Goal: Use online tool/utility: Utilize a website feature to perform a specific function

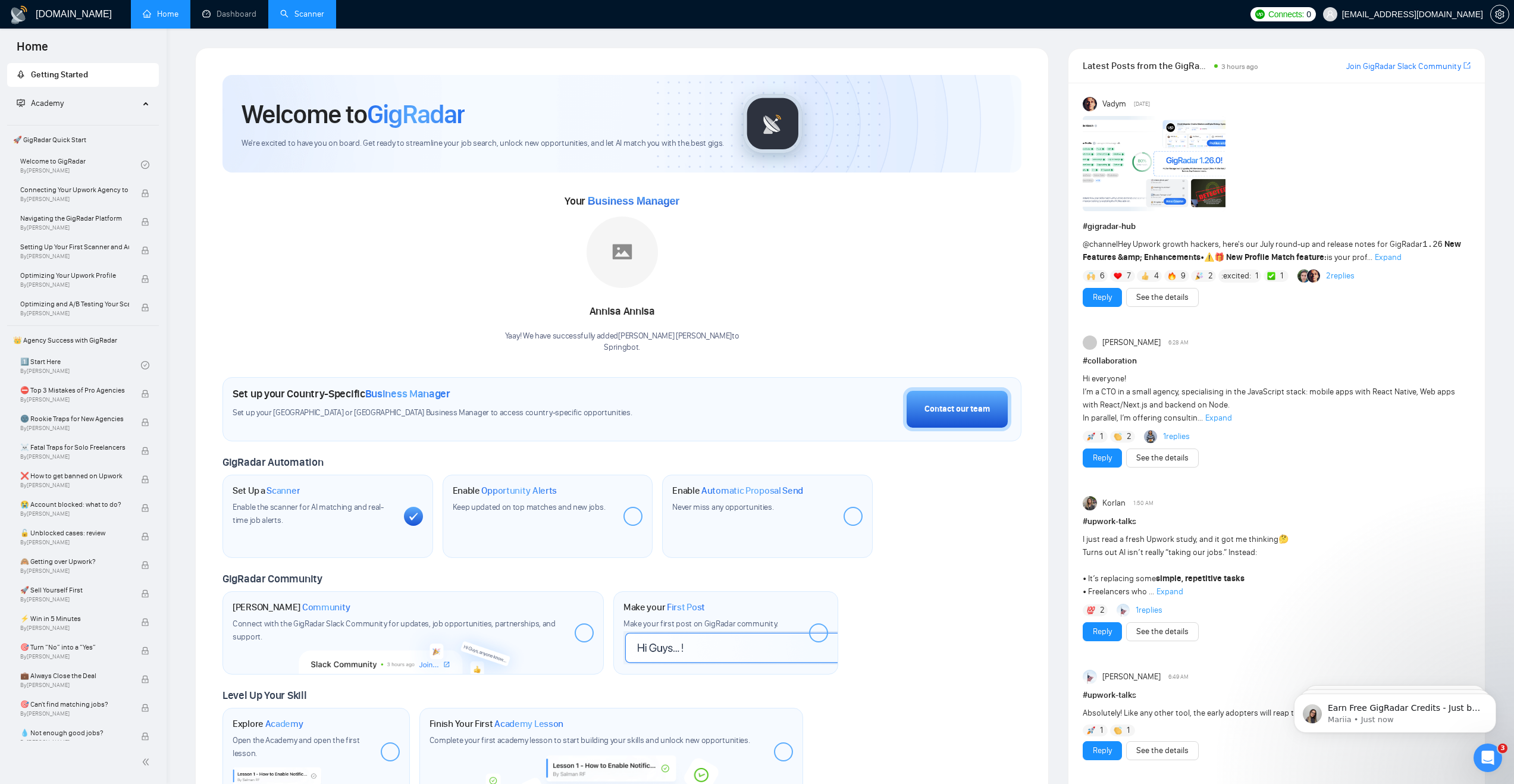
click at [295, 14] on link "Scanner" at bounding box center [302, 14] width 44 height 10
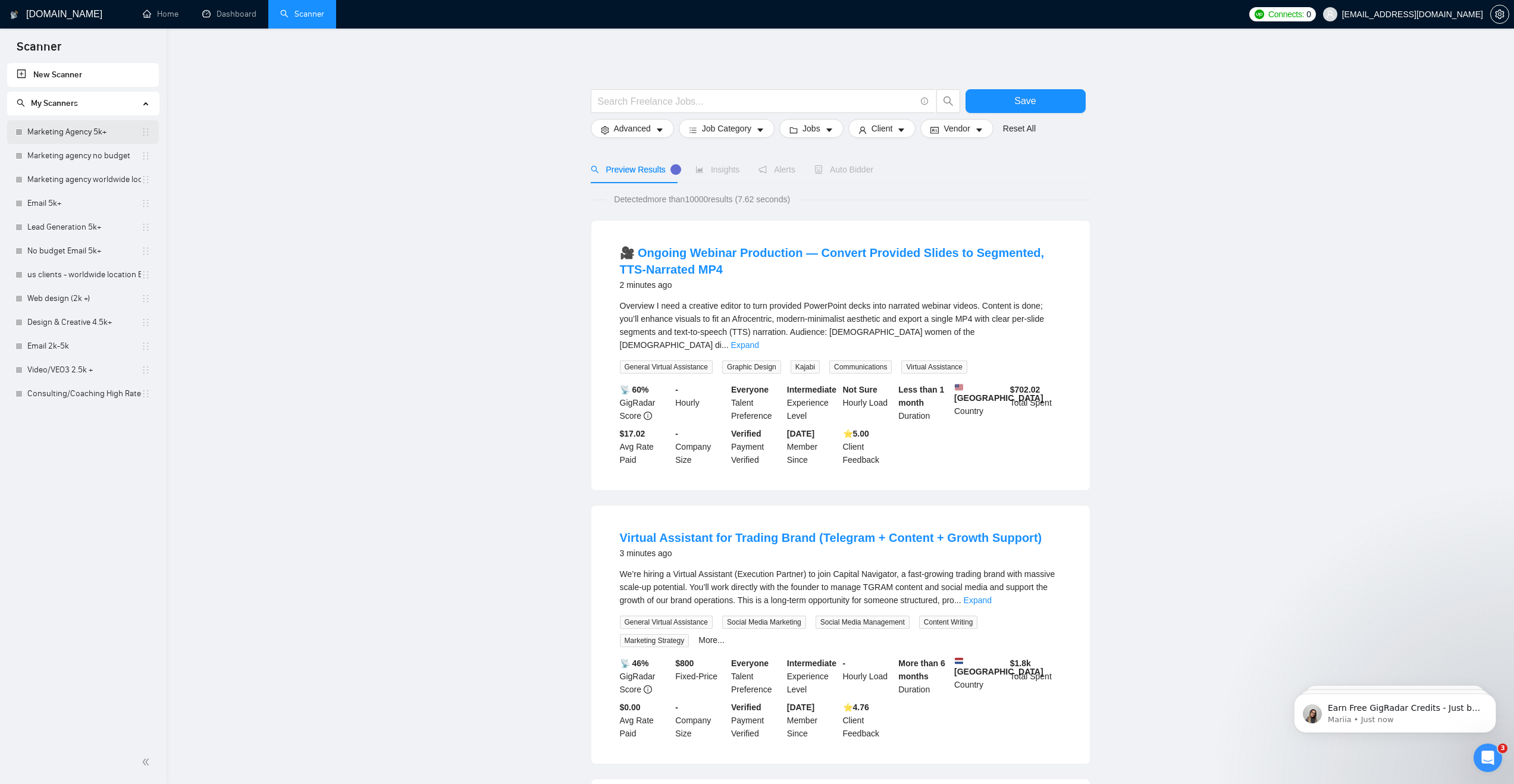
click at [73, 131] on link "Marketing Agency 5k+" at bounding box center [84, 131] width 114 height 23
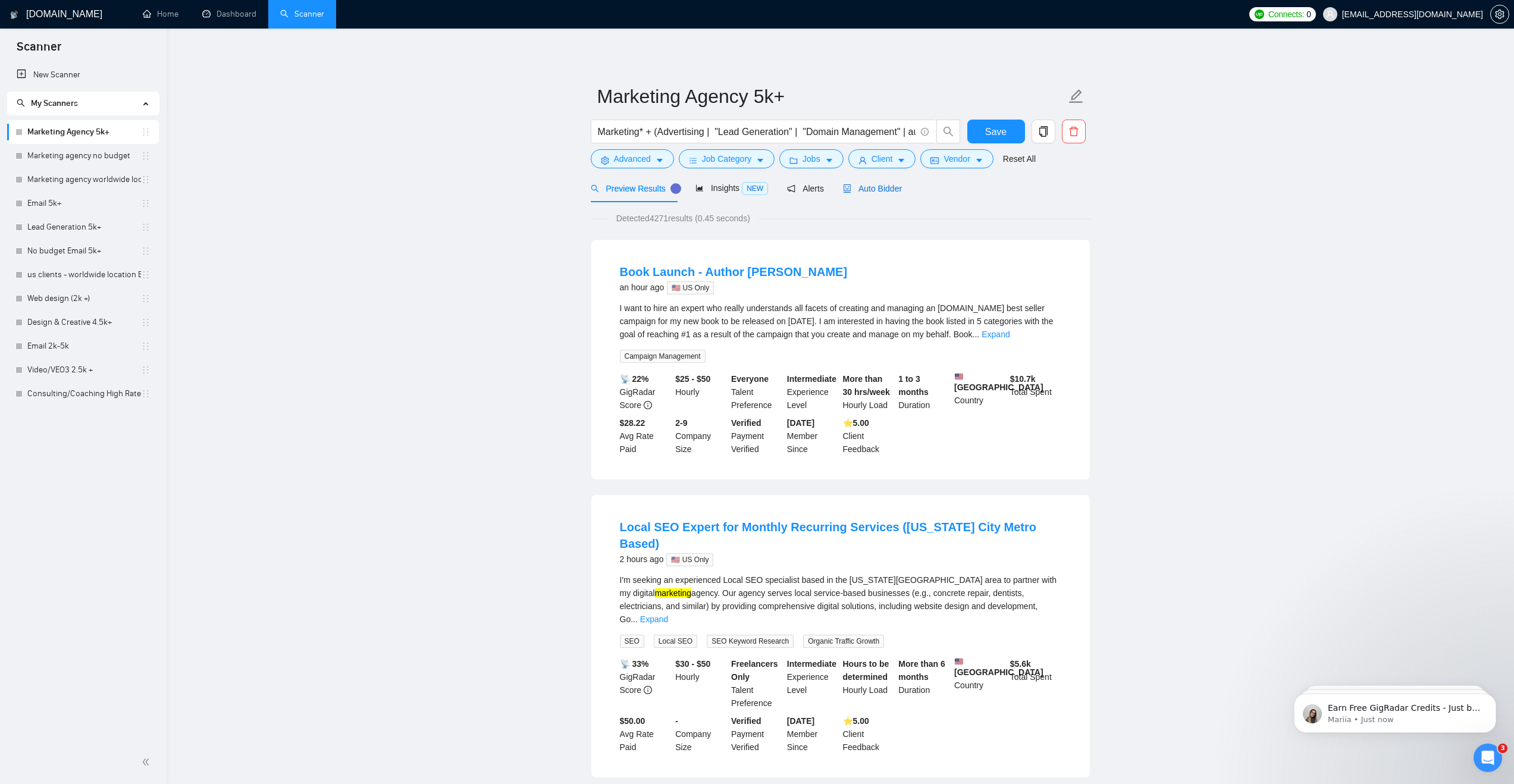
click at [868, 188] on span "Auto Bidder" at bounding box center [872, 189] width 59 height 10
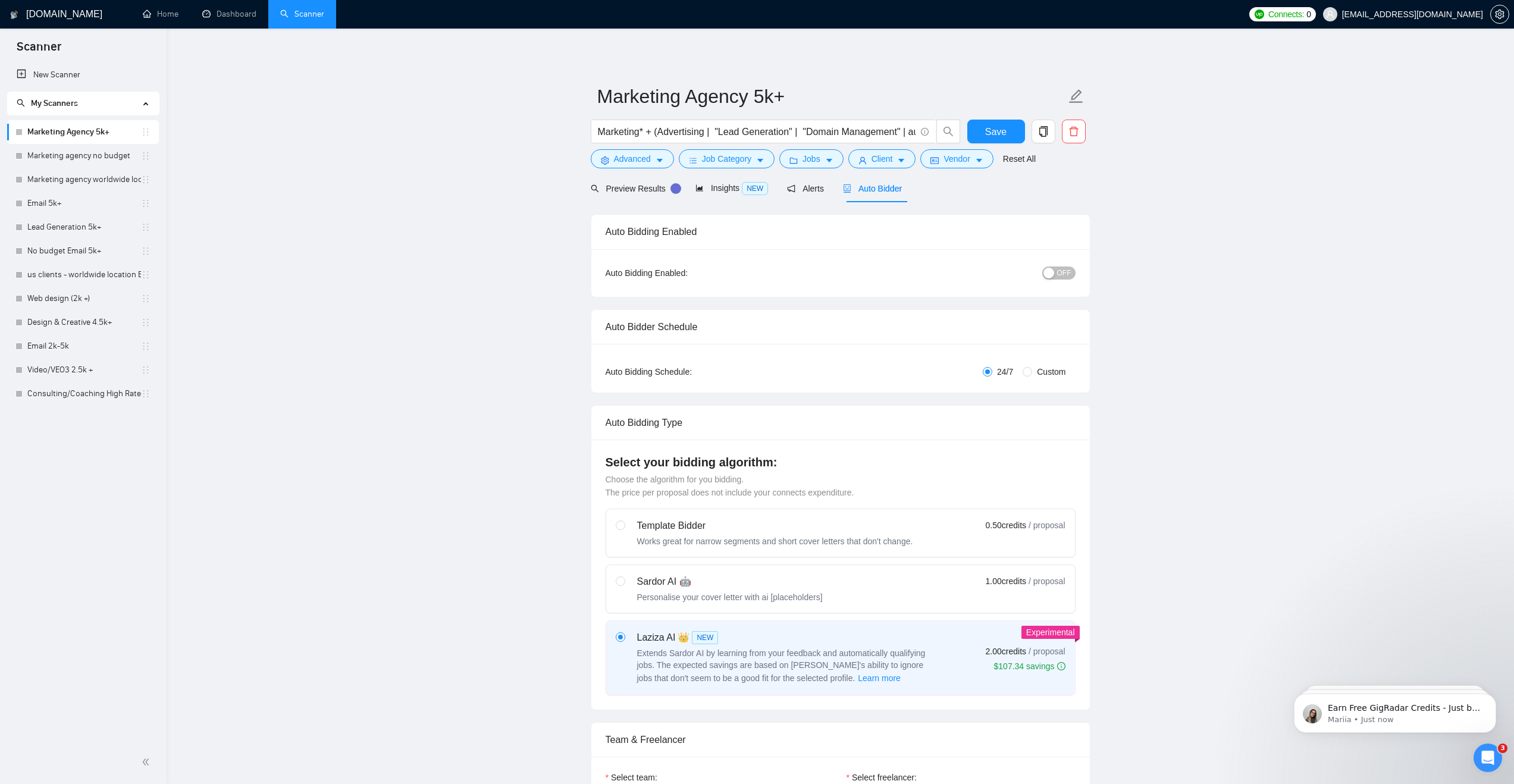
radio input "false"
radio input "true"
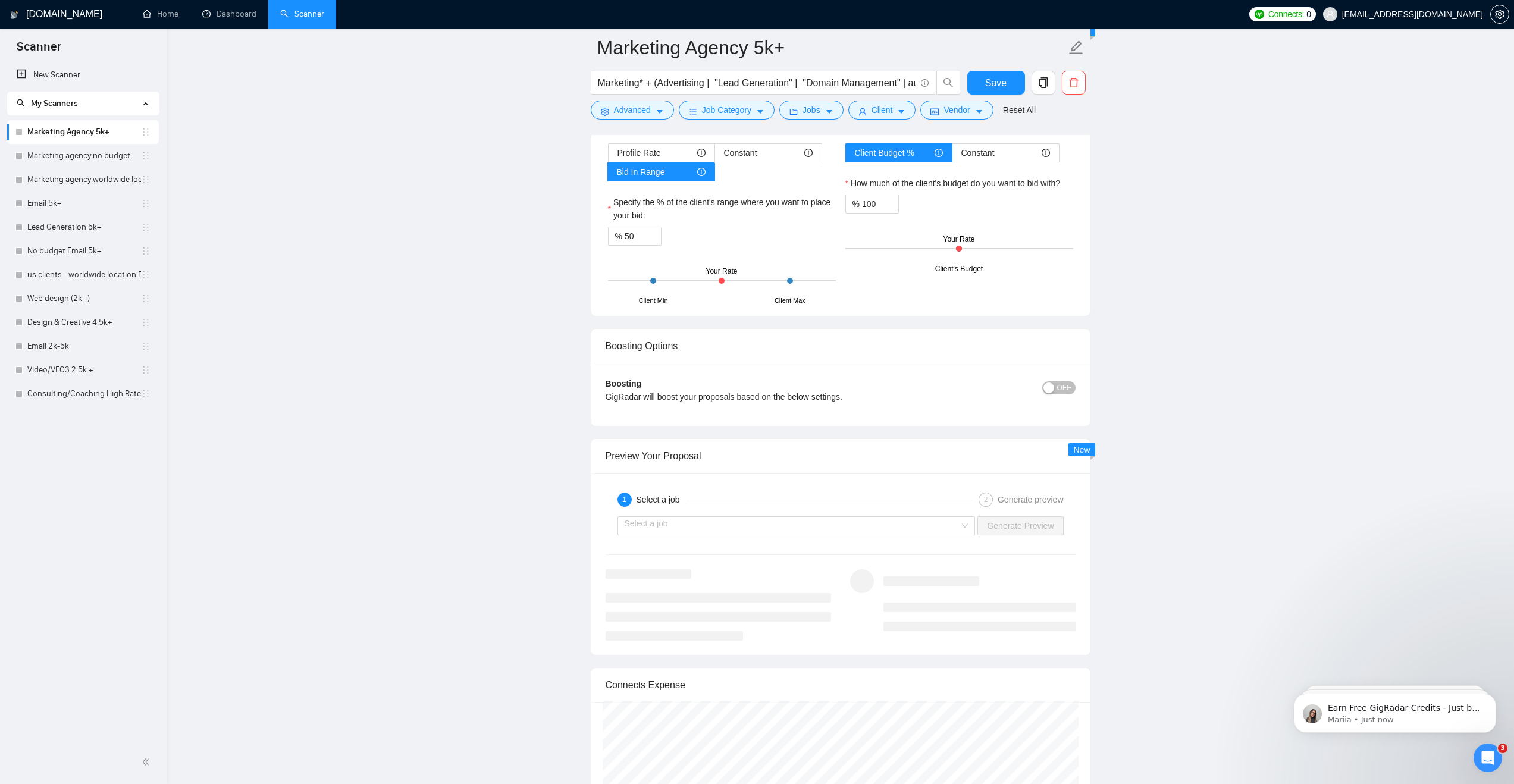
scroll to position [2156, 0]
